Goal: Task Accomplishment & Management: Use online tool/utility

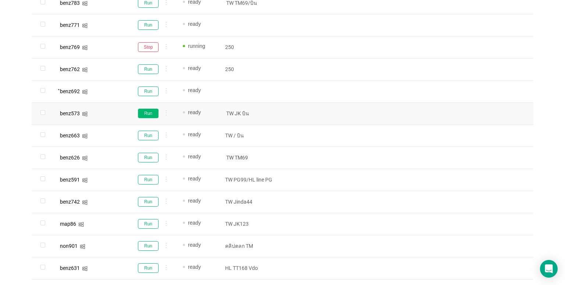
scroll to position [338, 0]
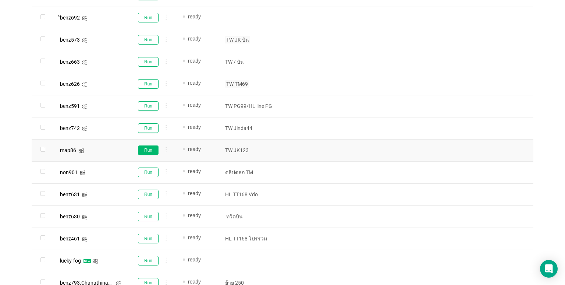
click at [151, 149] on button "Run" at bounding box center [148, 150] width 21 height 10
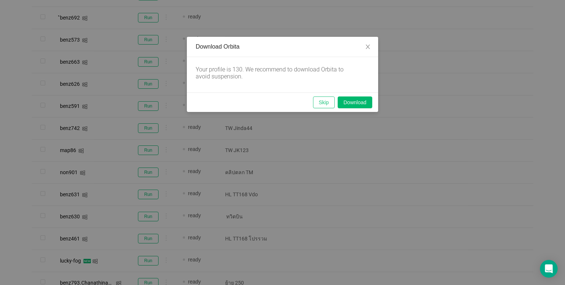
click at [322, 101] on button "Skip" at bounding box center [324, 102] width 22 height 12
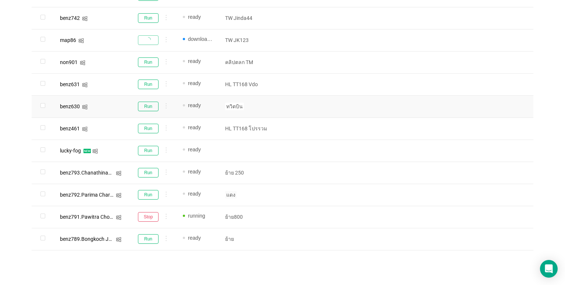
scroll to position [448, 0]
click at [152, 192] on button "Run" at bounding box center [148, 194] width 21 height 10
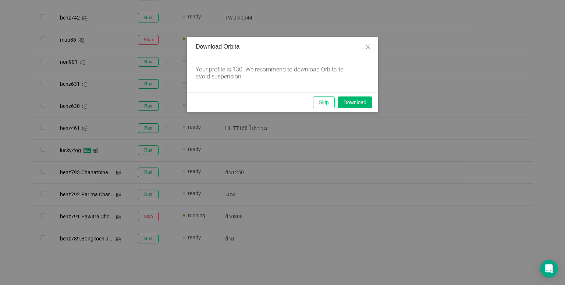
click at [328, 99] on button "Skip" at bounding box center [324, 102] width 22 height 12
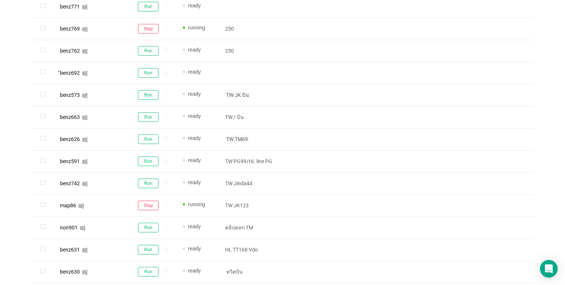
scroll to position [301, 0]
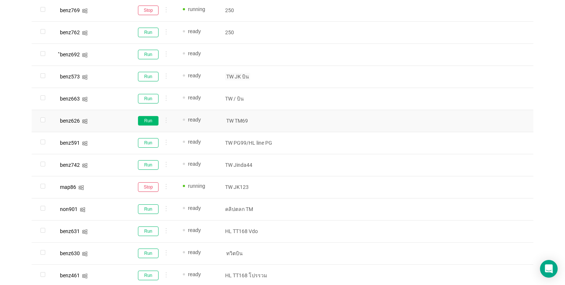
click at [146, 118] on button "Run" at bounding box center [148, 121] width 21 height 10
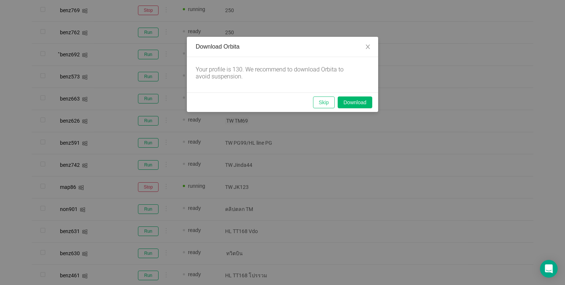
click at [317, 101] on button "Skip" at bounding box center [324, 102] width 22 height 12
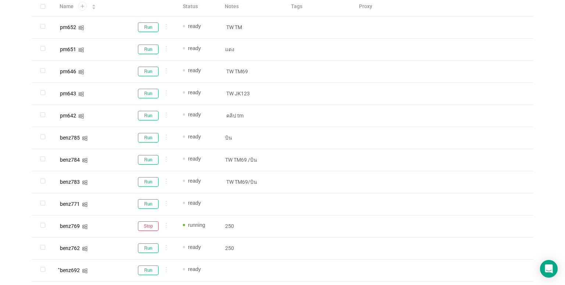
scroll to position [81, 0]
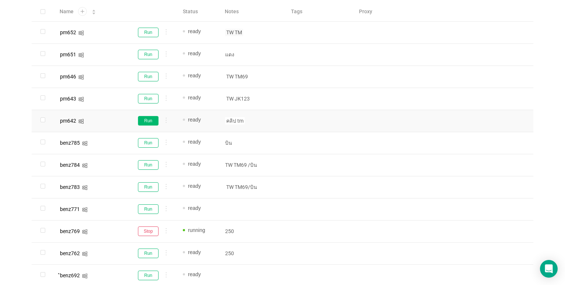
click at [150, 124] on button "Run" at bounding box center [148, 121] width 21 height 10
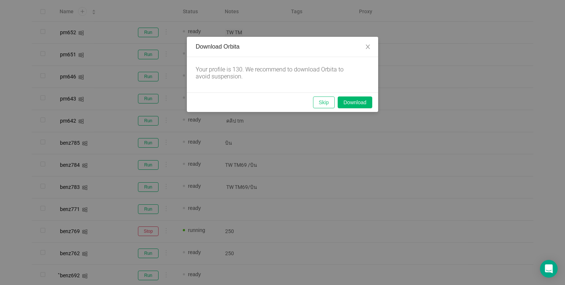
click at [324, 107] on button "Skip" at bounding box center [324, 102] width 22 height 12
